Goal: Task Accomplishment & Management: Manage account settings

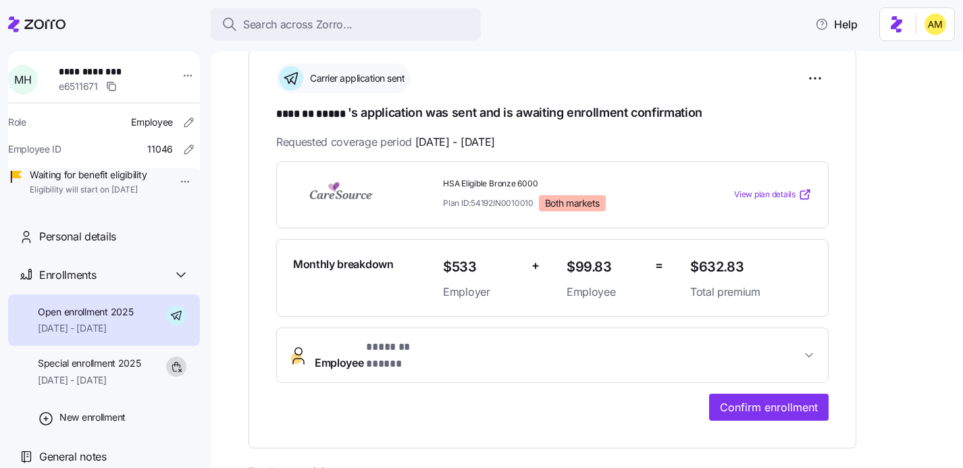
scroll to position [201, 0]
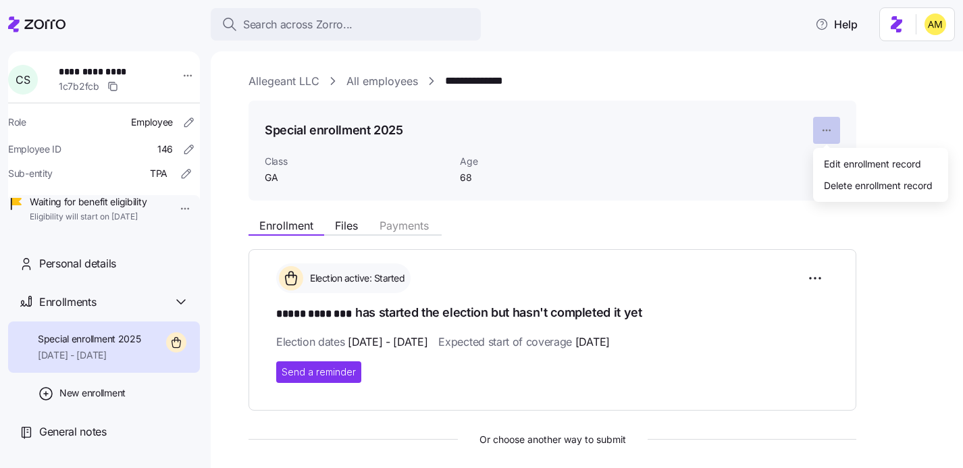
click at [831, 131] on html "**********" at bounding box center [481, 230] width 963 height 460
click at [752, 151] on html "**********" at bounding box center [481, 230] width 963 height 460
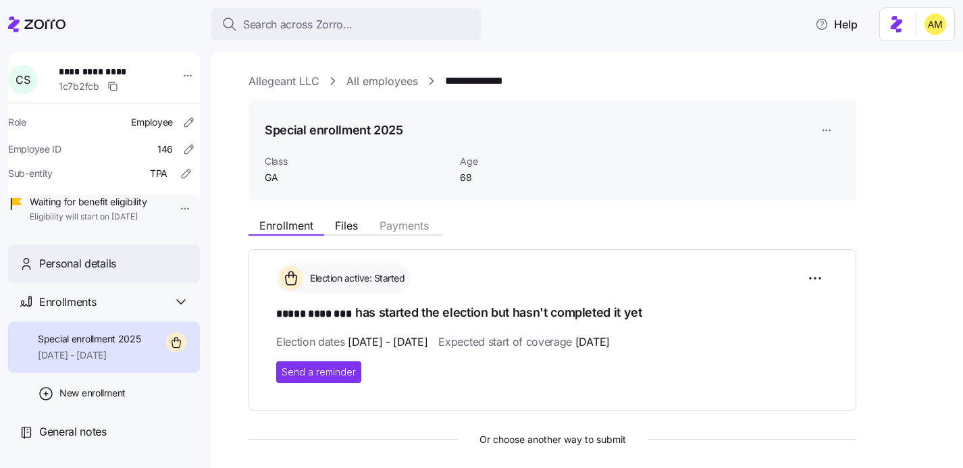
click at [111, 272] on span "Personal details" at bounding box center [77, 263] width 77 height 17
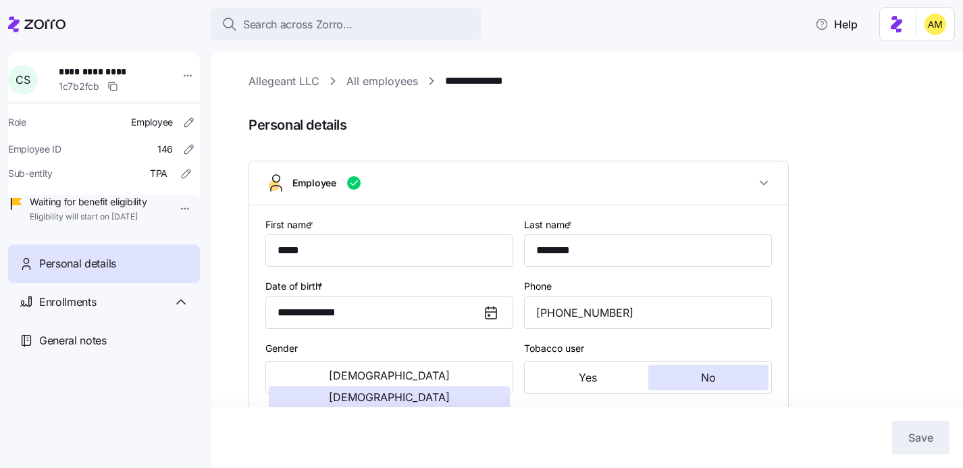
type input "GA"
click at [73, 311] on span "Enrollments" at bounding box center [67, 302] width 57 height 17
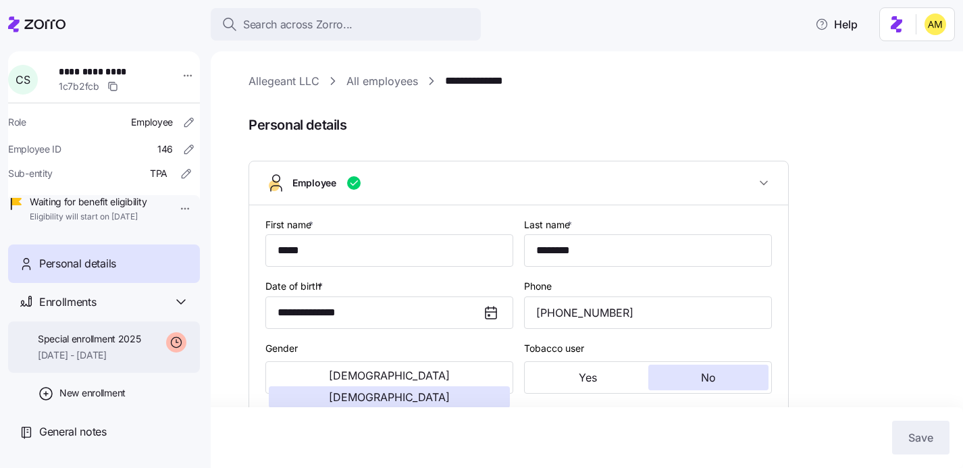
click at [103, 362] on span "11/01/2025 - 12/31/2025" at bounding box center [89, 356] width 103 height 14
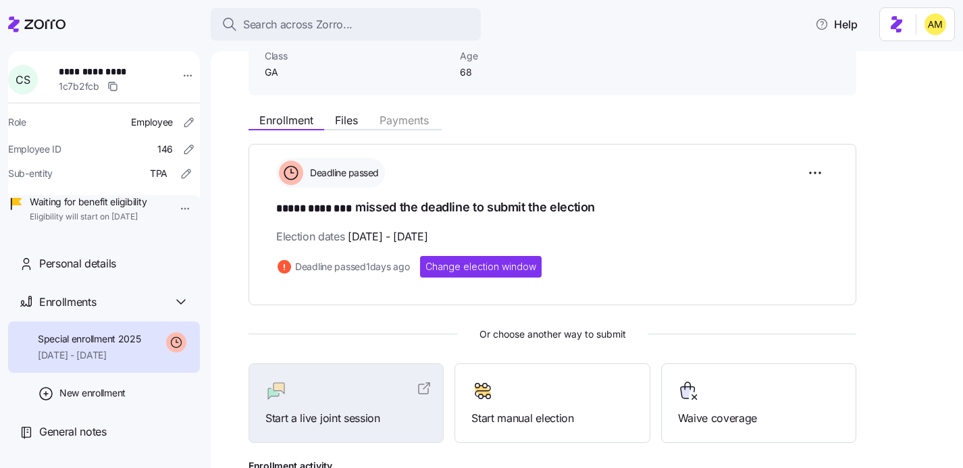
scroll to position [107, 0]
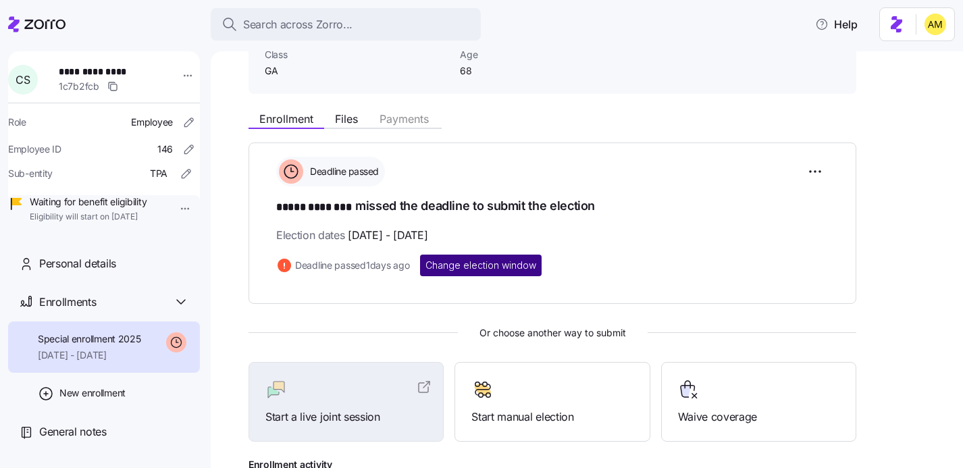
click at [472, 263] on span "Change election window" at bounding box center [481, 266] width 111 height 14
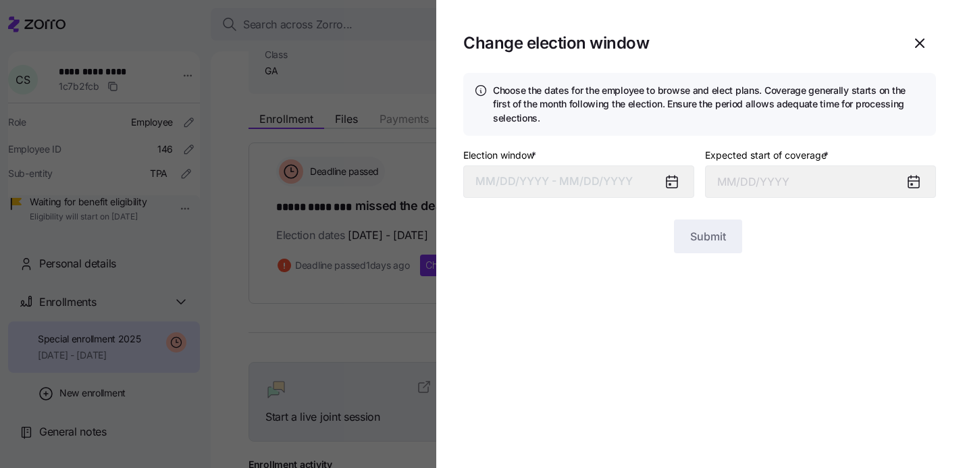
type input "November 1, 2025"
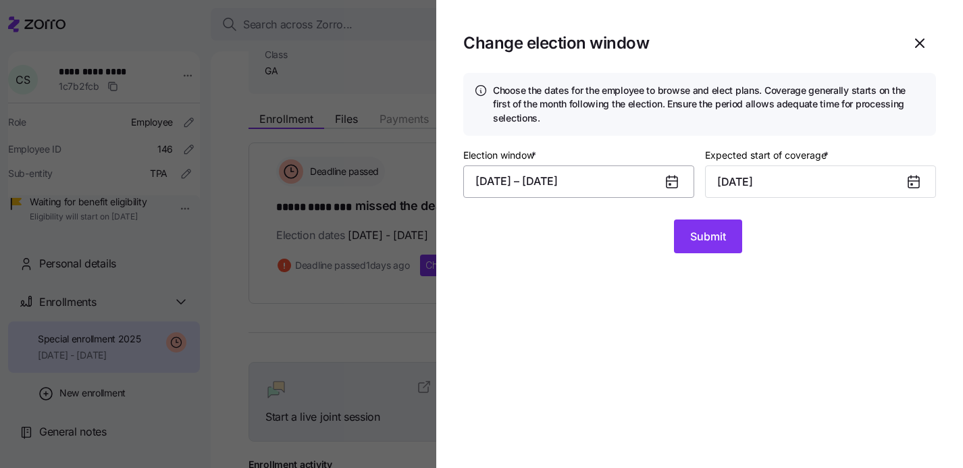
click at [577, 184] on button "09/11/2025 – 09/28/2025" at bounding box center [578, 181] width 231 height 32
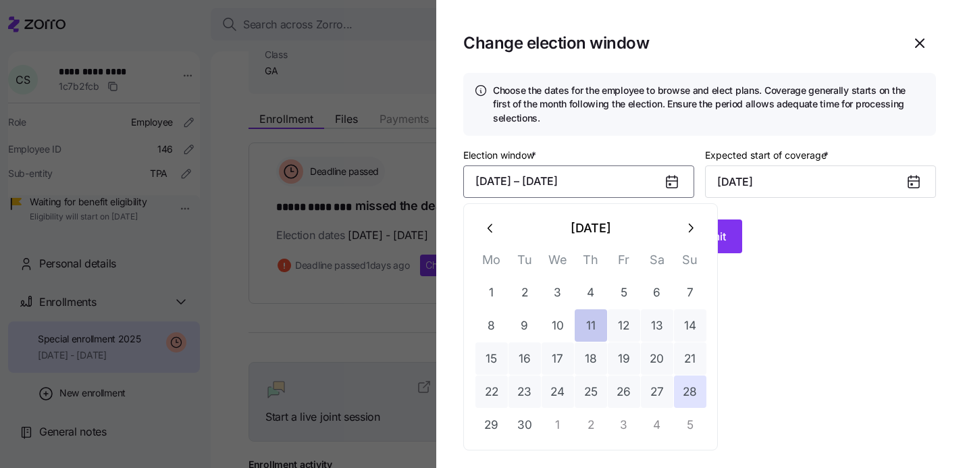
click at [590, 328] on button "11" at bounding box center [591, 325] width 32 height 32
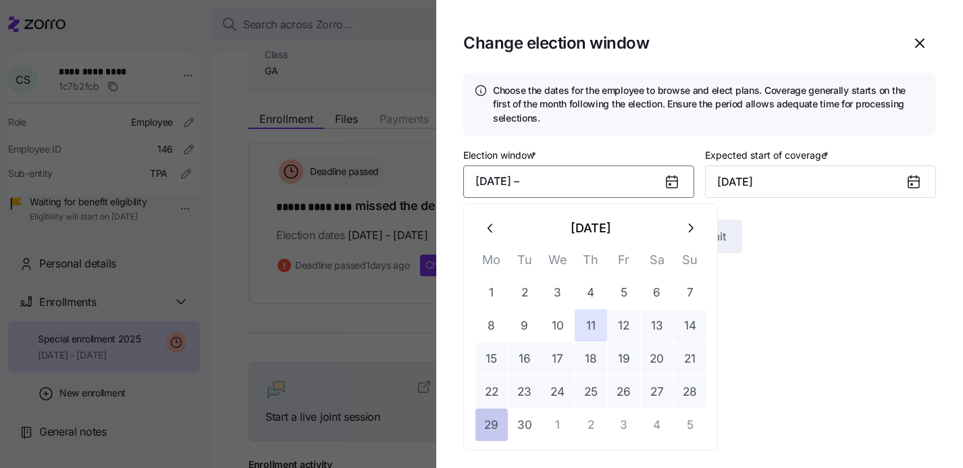
click at [500, 427] on button "29" at bounding box center [492, 425] width 32 height 32
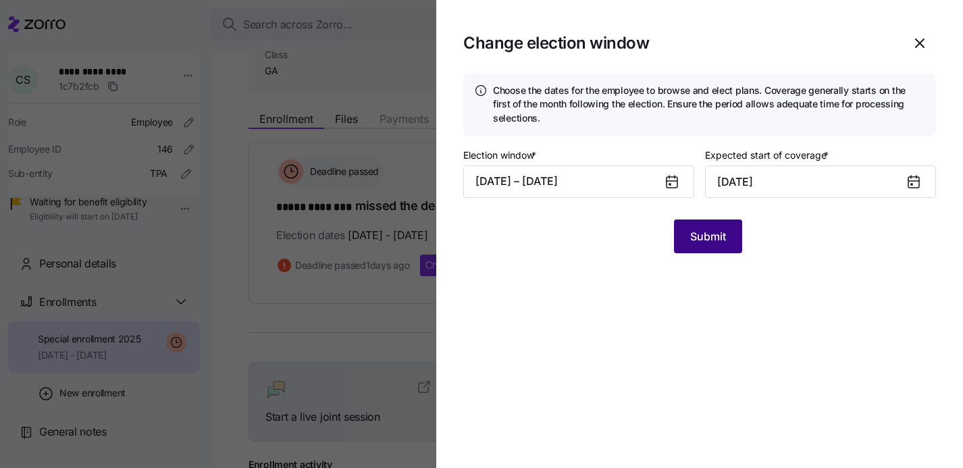
click at [711, 245] on button "Submit" at bounding box center [708, 237] width 68 height 34
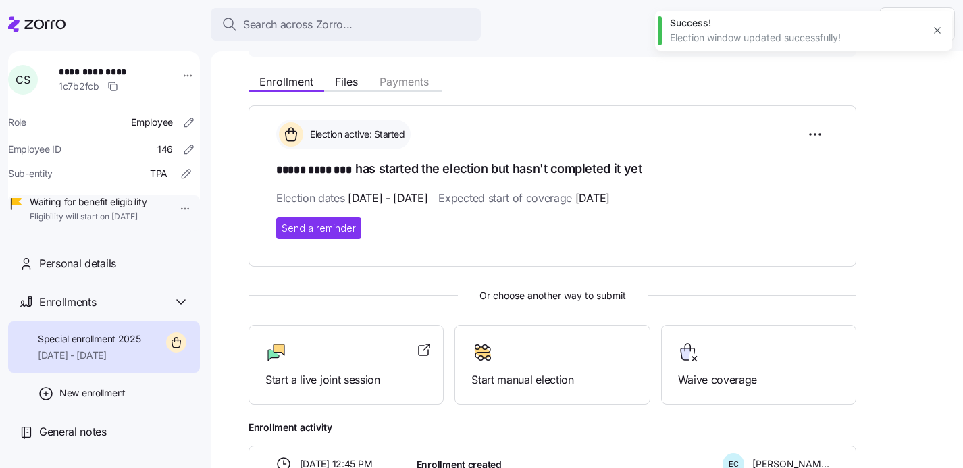
scroll to position [143, 0]
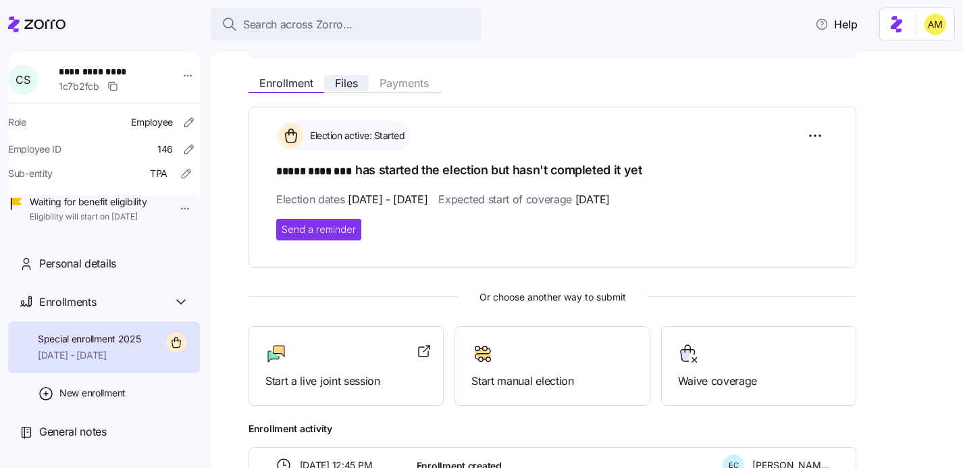
click at [354, 82] on span "Files" at bounding box center [346, 83] width 23 height 11
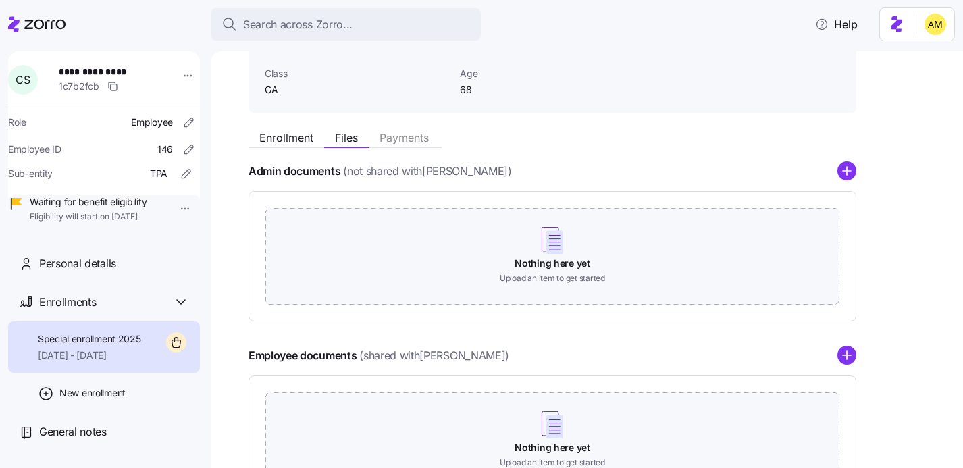
scroll to position [95, 0]
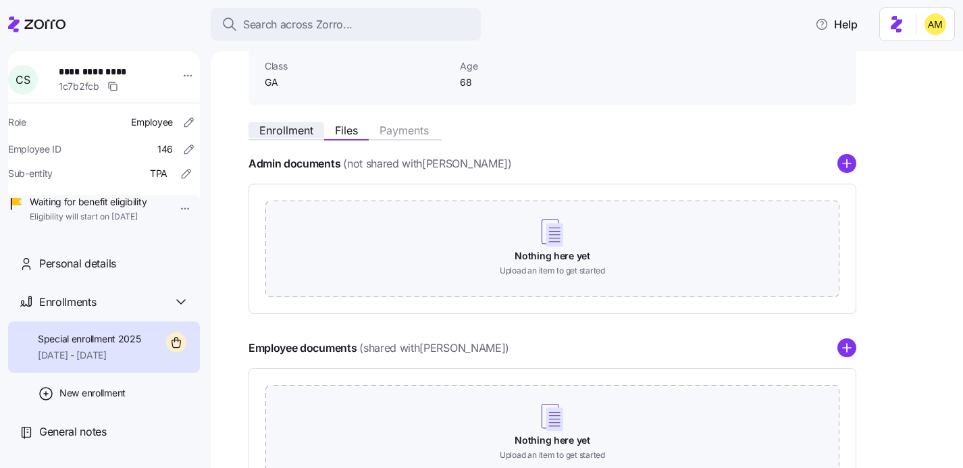
click at [287, 135] on span "Enrollment" at bounding box center [286, 130] width 54 height 11
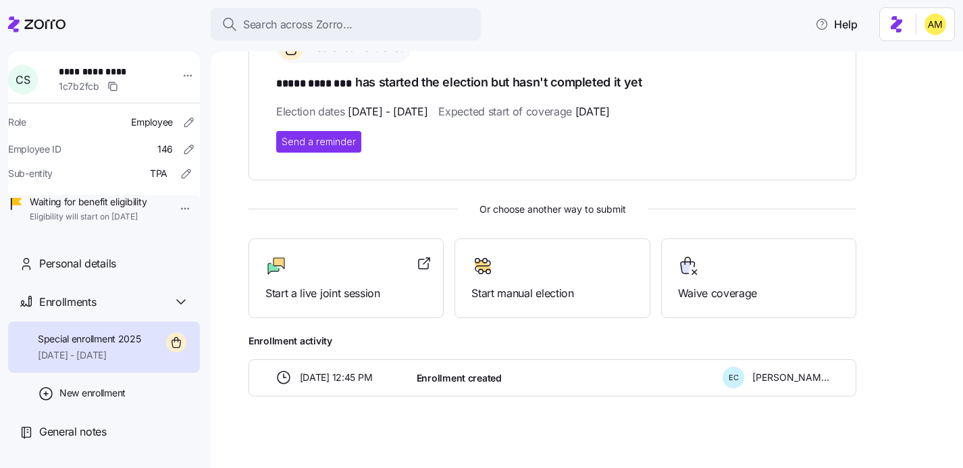
scroll to position [238, 0]
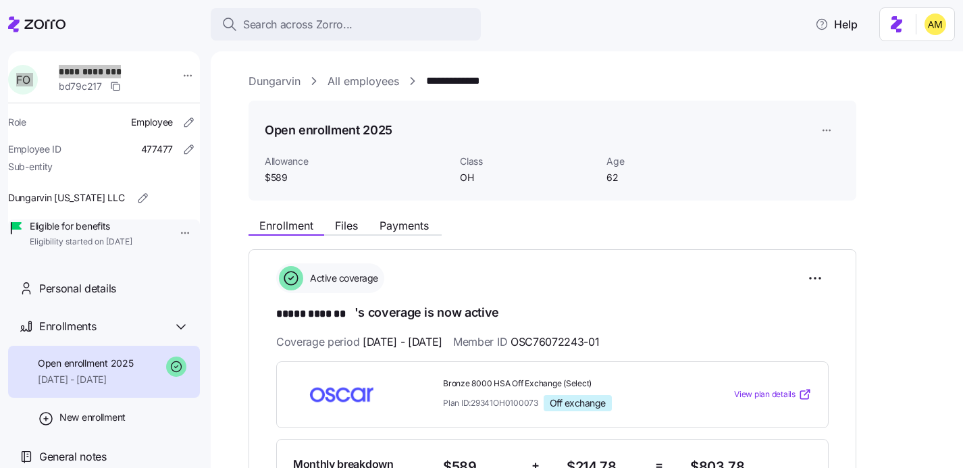
scroll to position [533, 0]
